Goal: Entertainment & Leisure: Browse casually

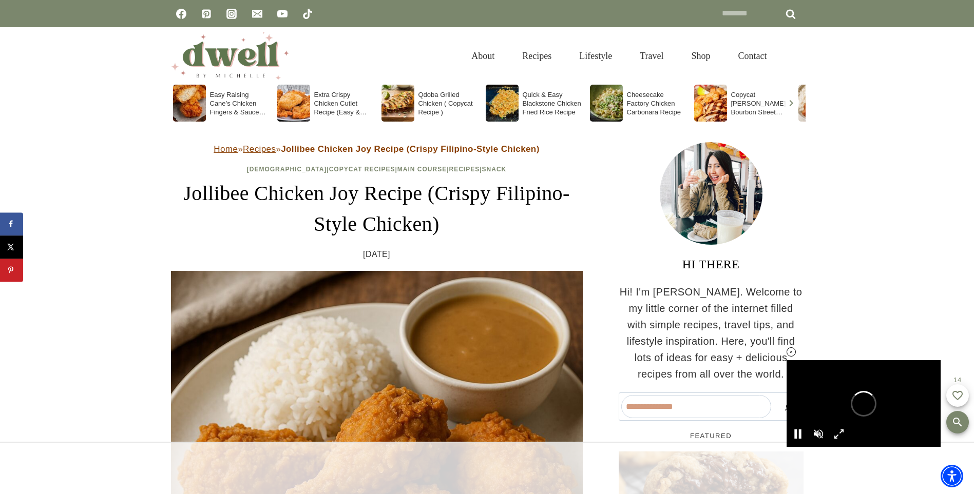
click at [791, 352] on icon at bounding box center [791, 352] width 9 height 9
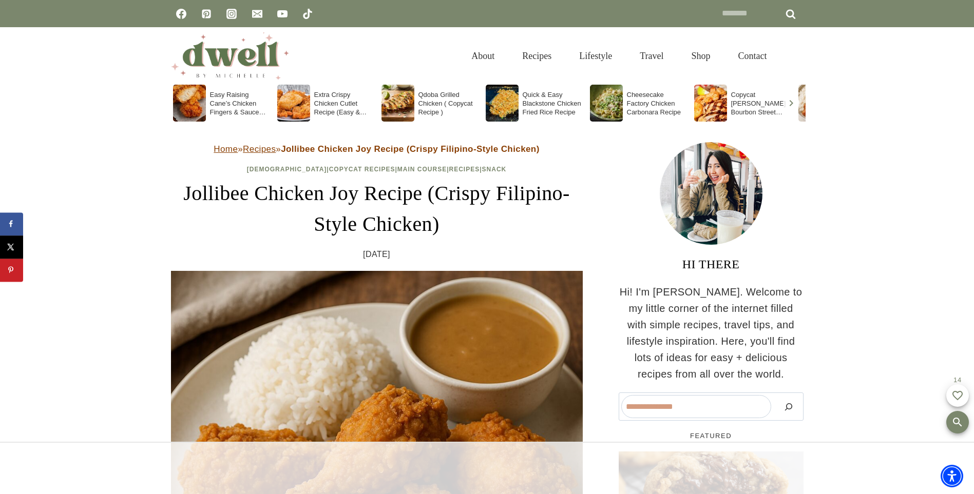
click at [791, 352] on p "Hi! I'm [PERSON_NAME]. Welcome to my little corner of the internet filled with …" at bounding box center [711, 333] width 185 height 99
